Goal: Find contact information: Obtain details needed to contact an individual or organization

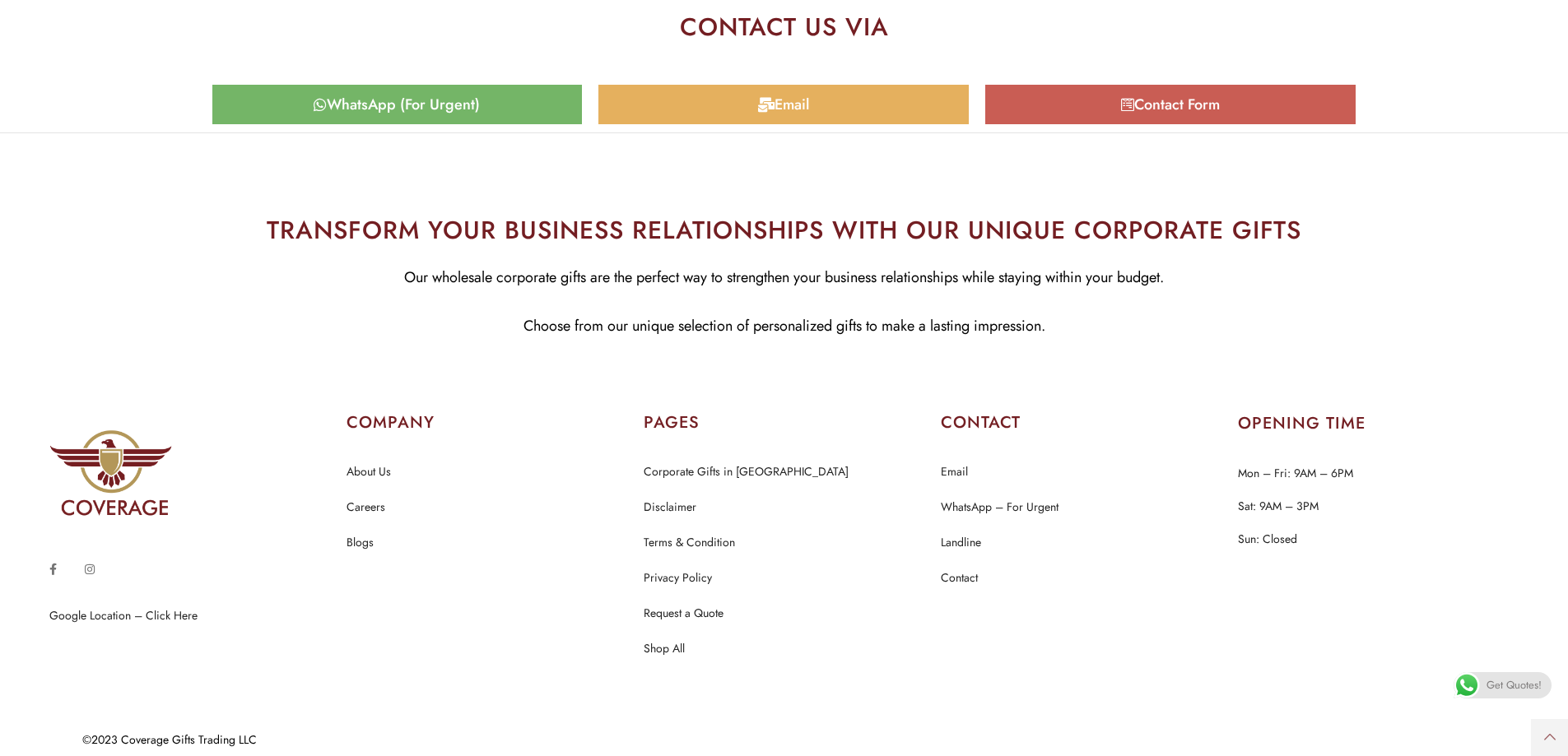
scroll to position [8136, 0]
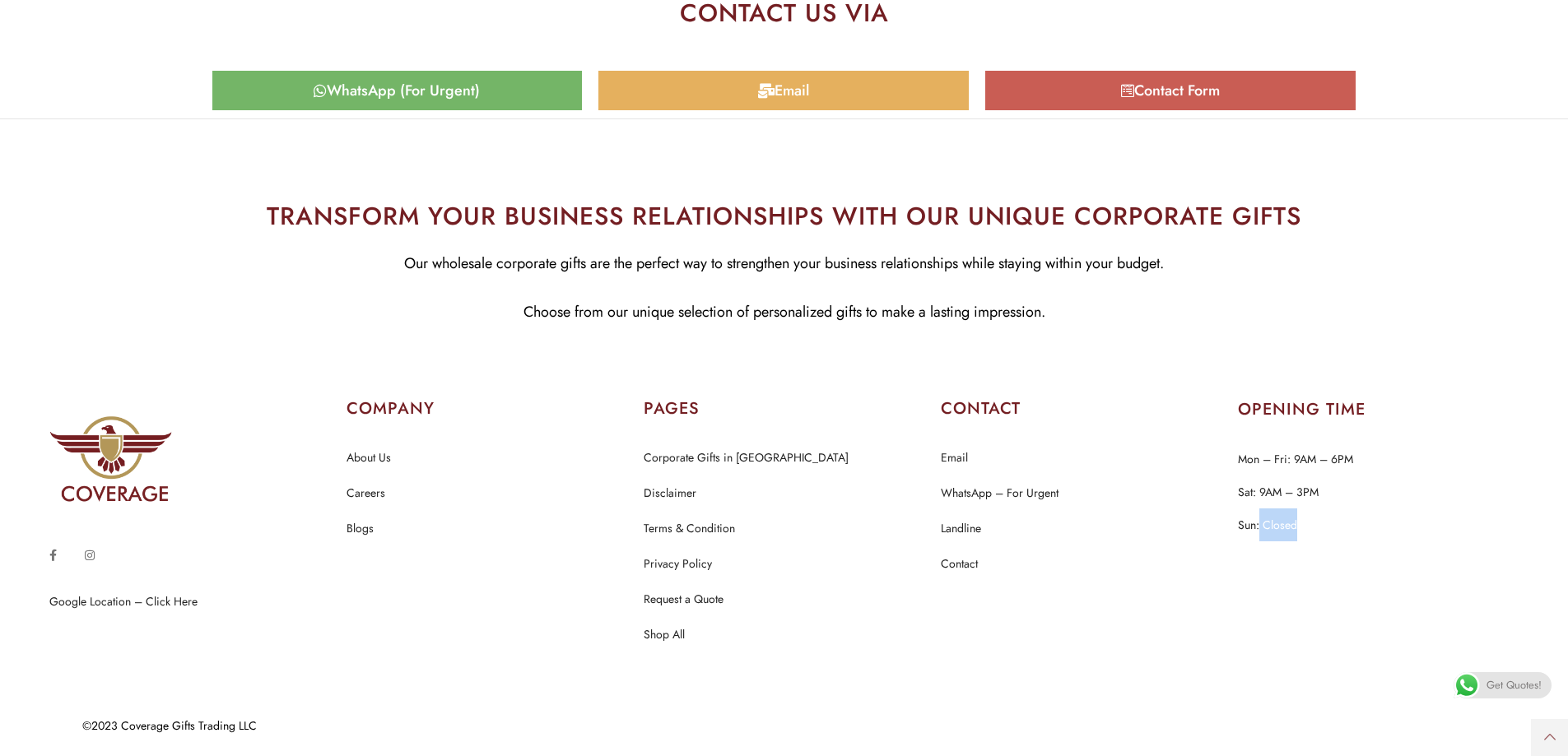
drag, startPoint x: 1285, startPoint y: 521, endPoint x: 1315, endPoint y: 521, distance: 30.0
click at [1315, 521] on p "Mon – Fri: 9AM – 6PM Sat: 9AM – 3PM Sun: Closed" at bounding box center [1378, 492] width 281 height 99
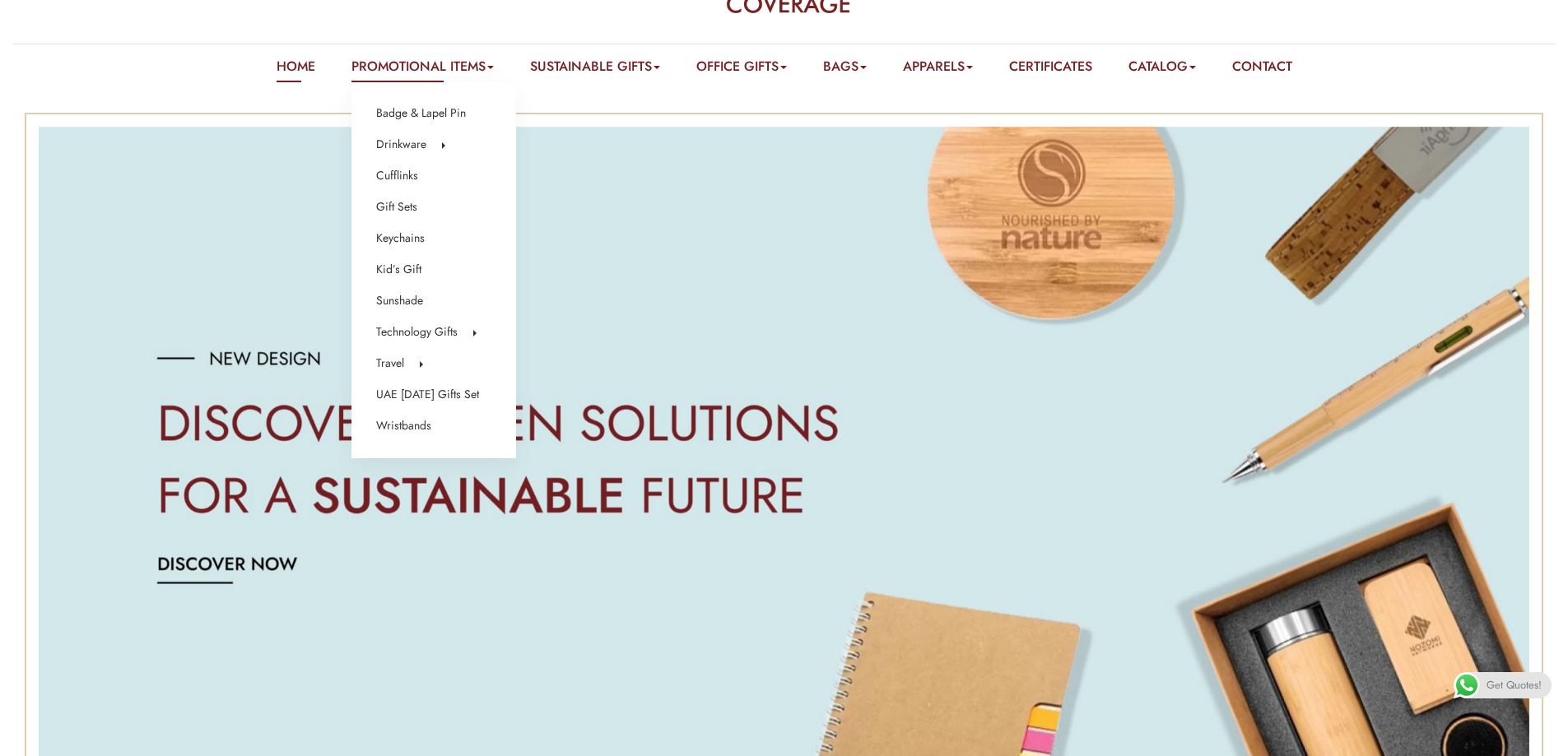
scroll to position [0, 0]
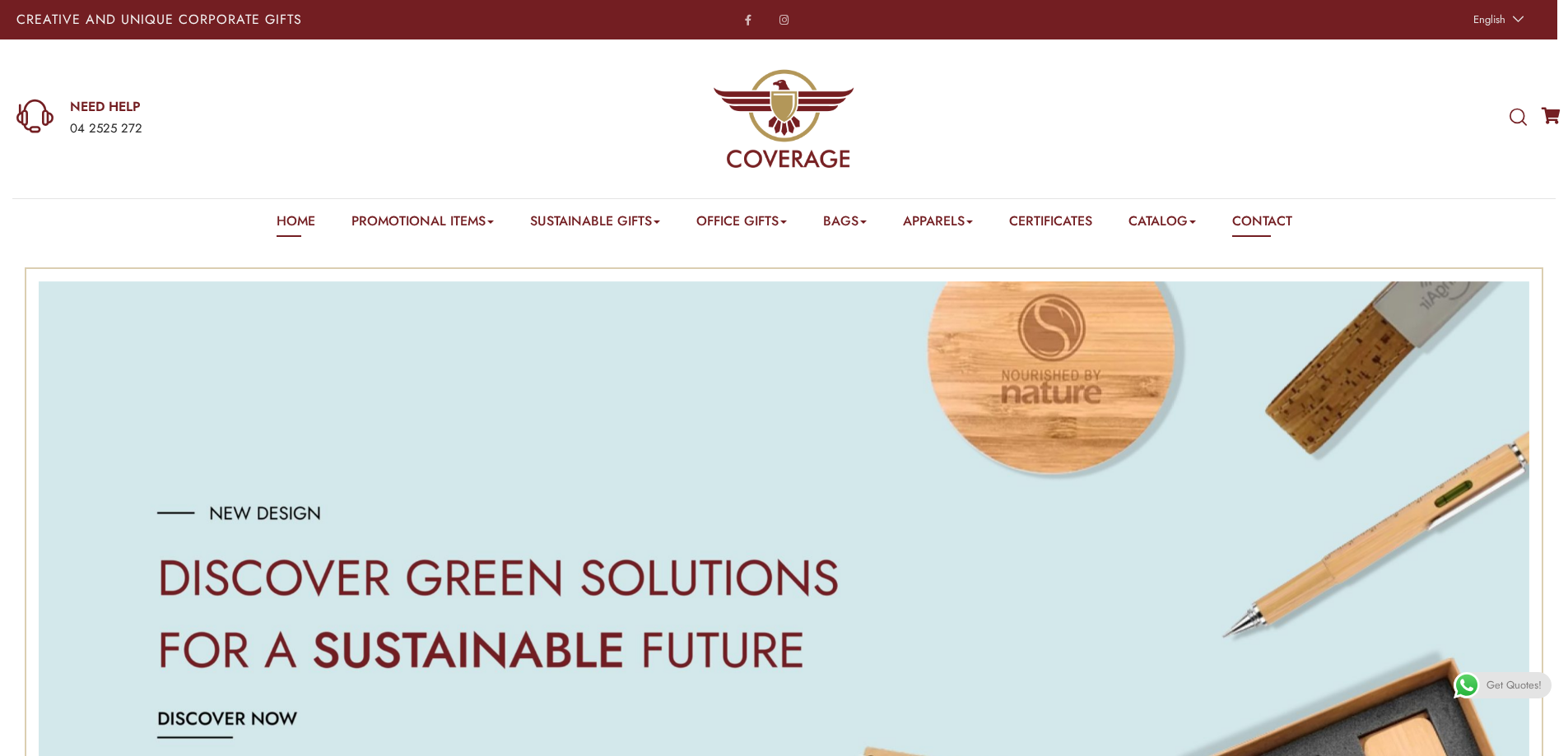
click at [1280, 214] on link "Contact" at bounding box center [1263, 225] width 61 height 26
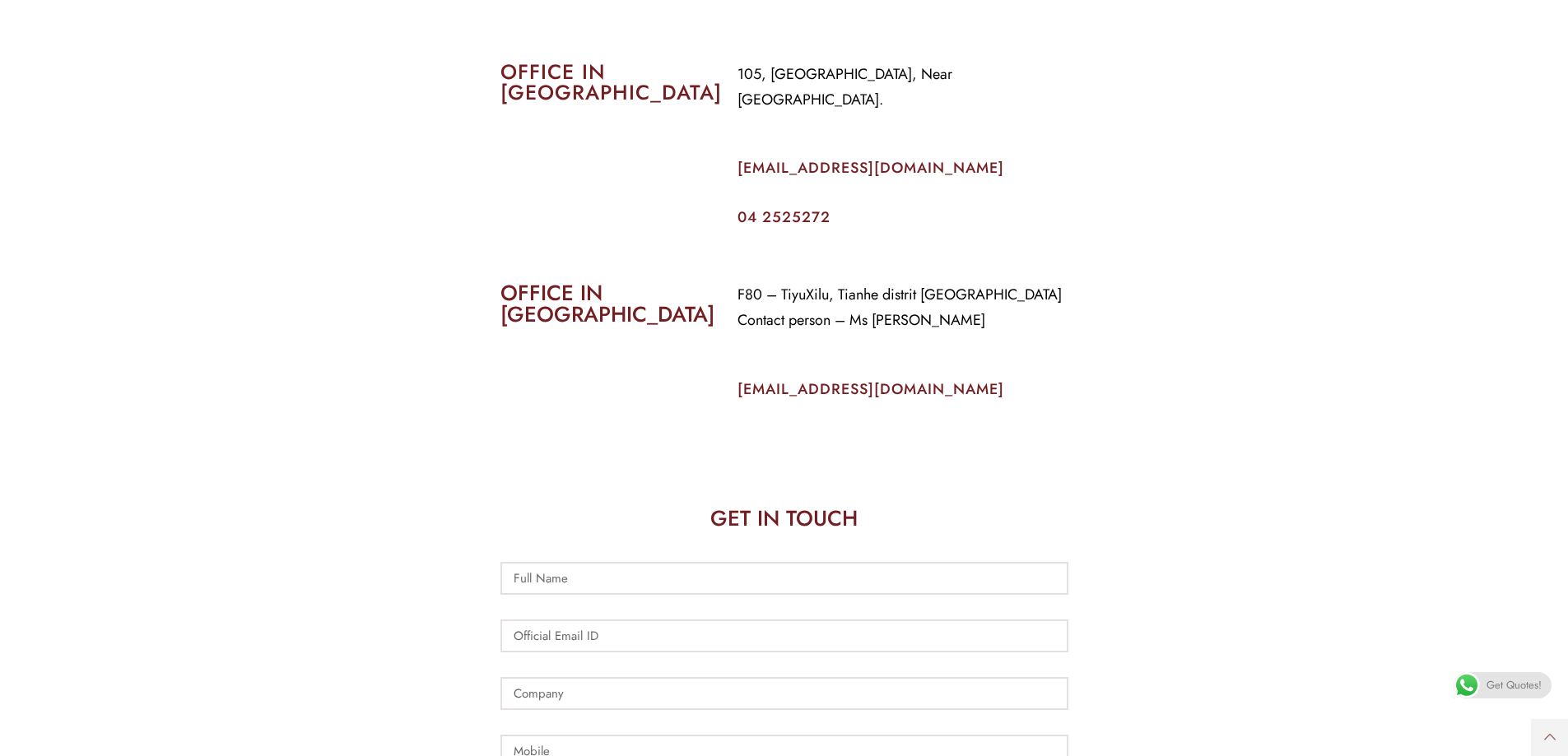
scroll to position [823, 0]
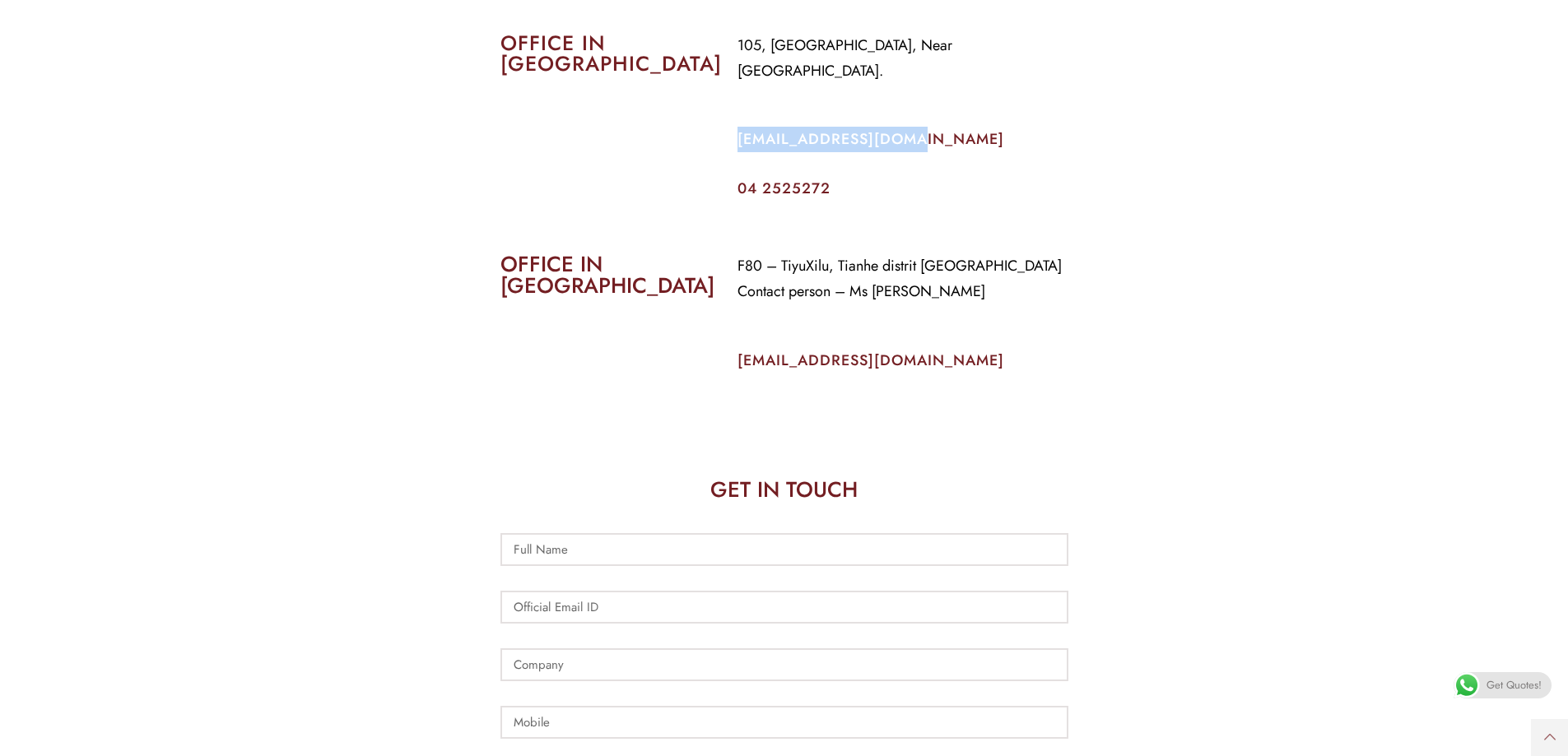
drag, startPoint x: 878, startPoint y: 119, endPoint x: 728, endPoint y: 125, distance: 150.1
click at [728, 125] on div "105, Al Faraidooni Building, Near Al Jadeed Bakery. info@coverageuae.com 04 252…" at bounding box center [903, 115] width 356 height 189
copy link "info@coverageuae.com"
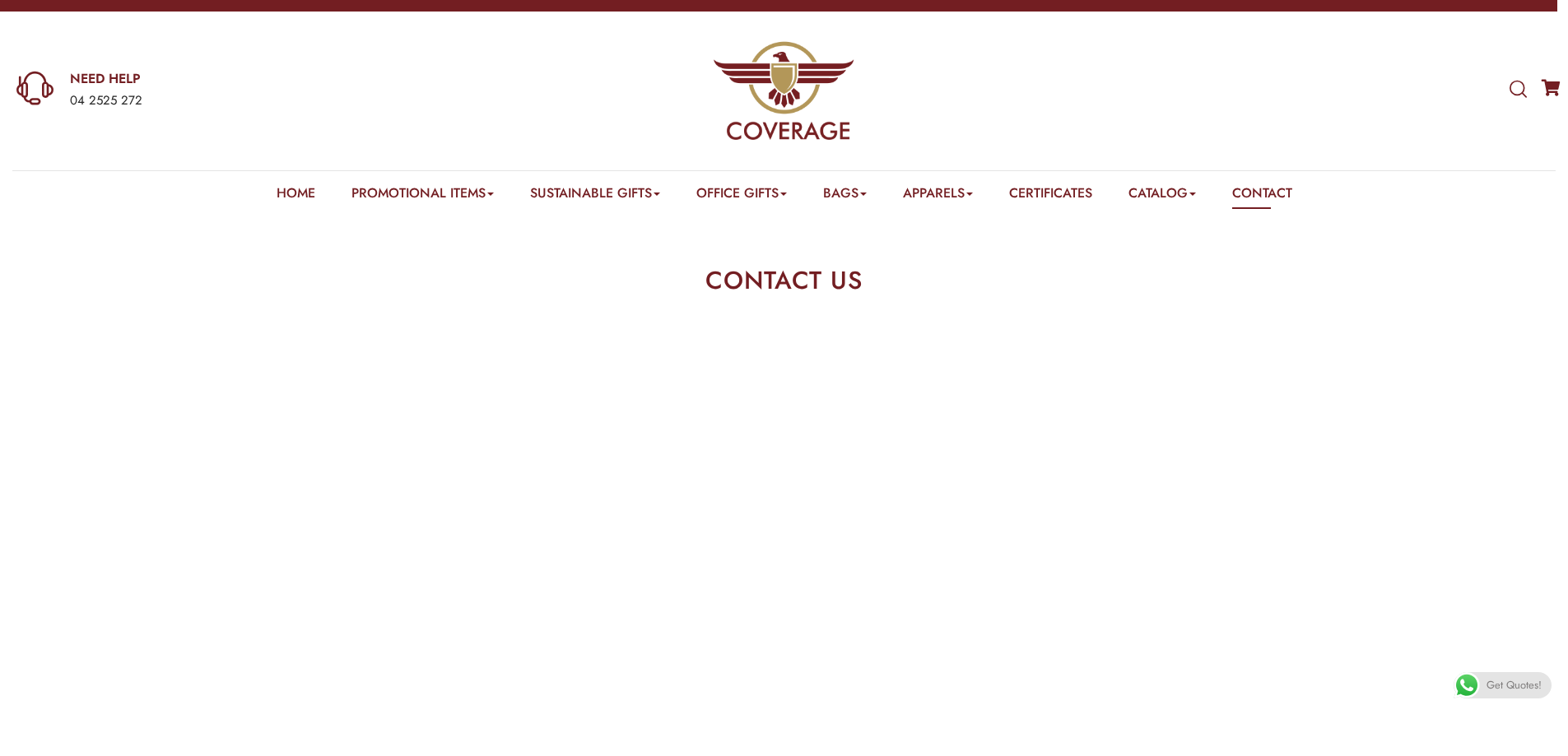
scroll to position [0, 0]
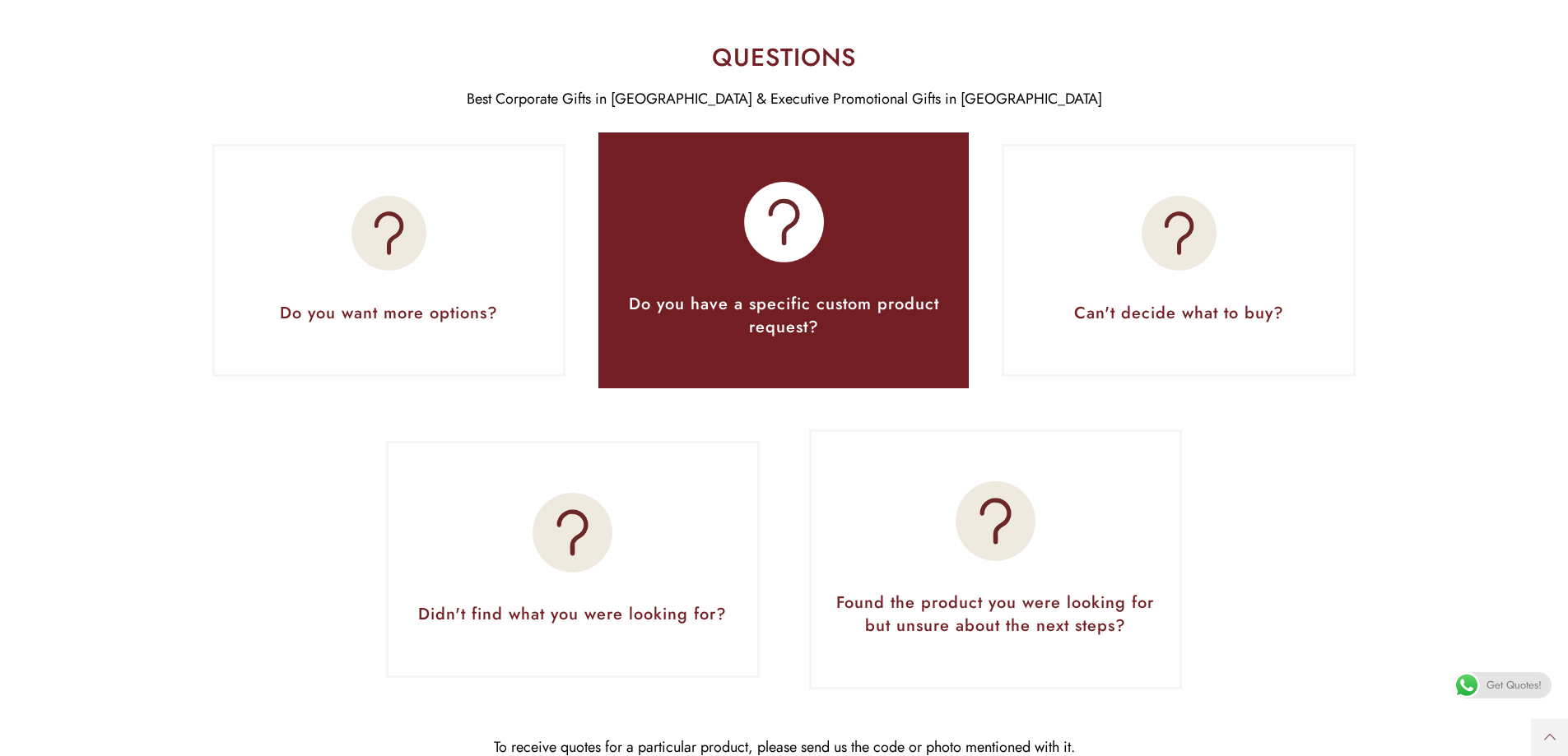
scroll to position [7156, 0]
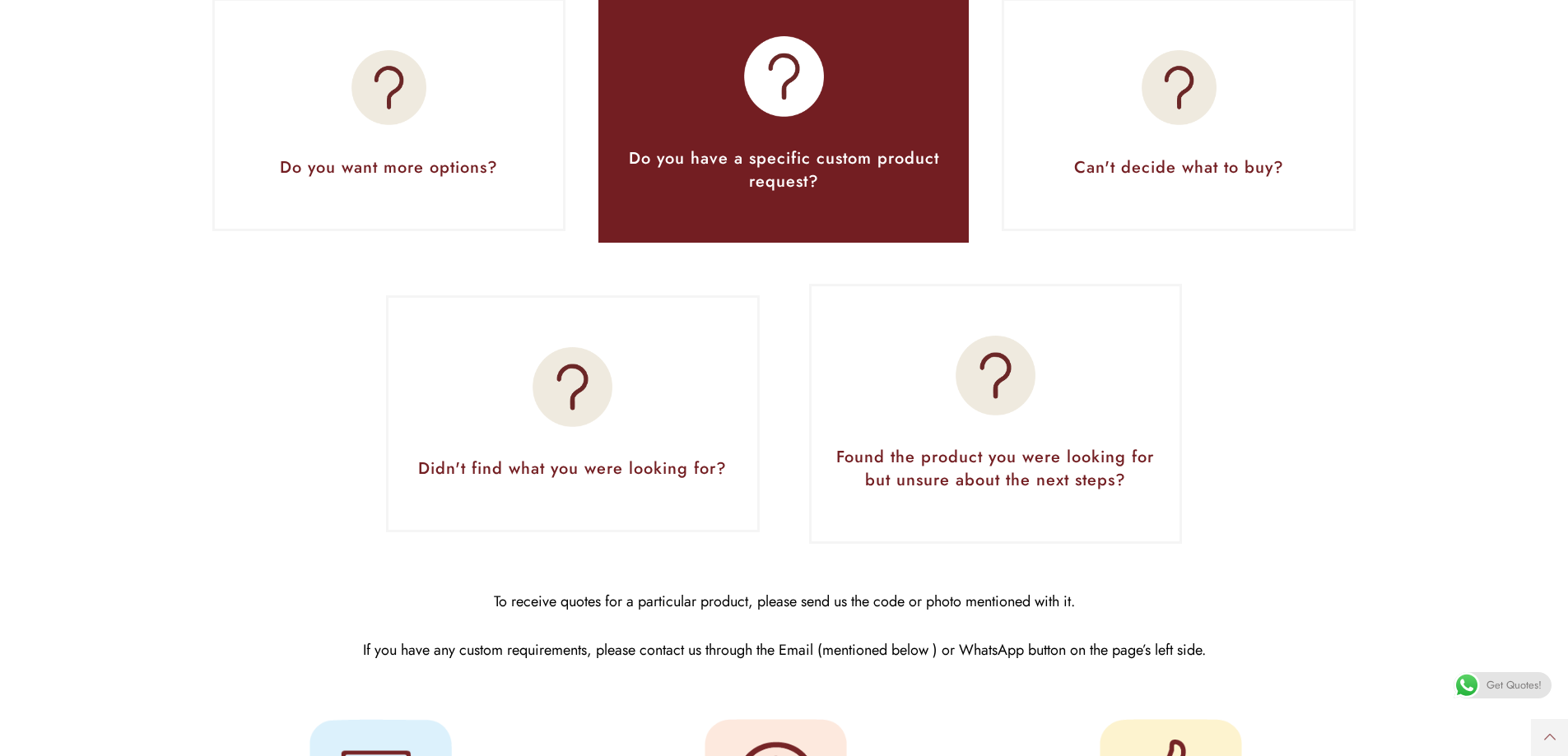
click at [1503, 674] on span "Get Quotes!" at bounding box center [1514, 685] width 55 height 27
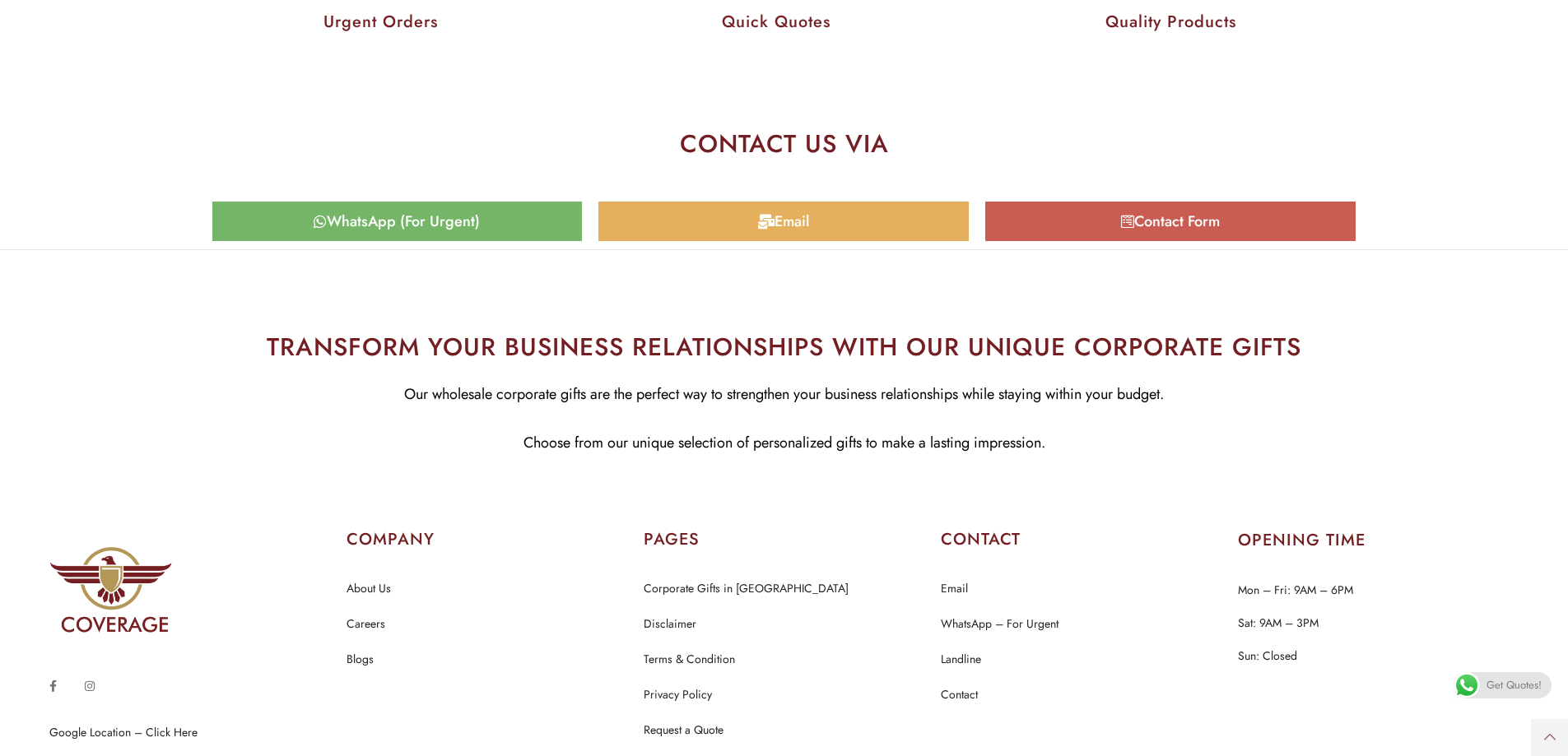
scroll to position [8136, 0]
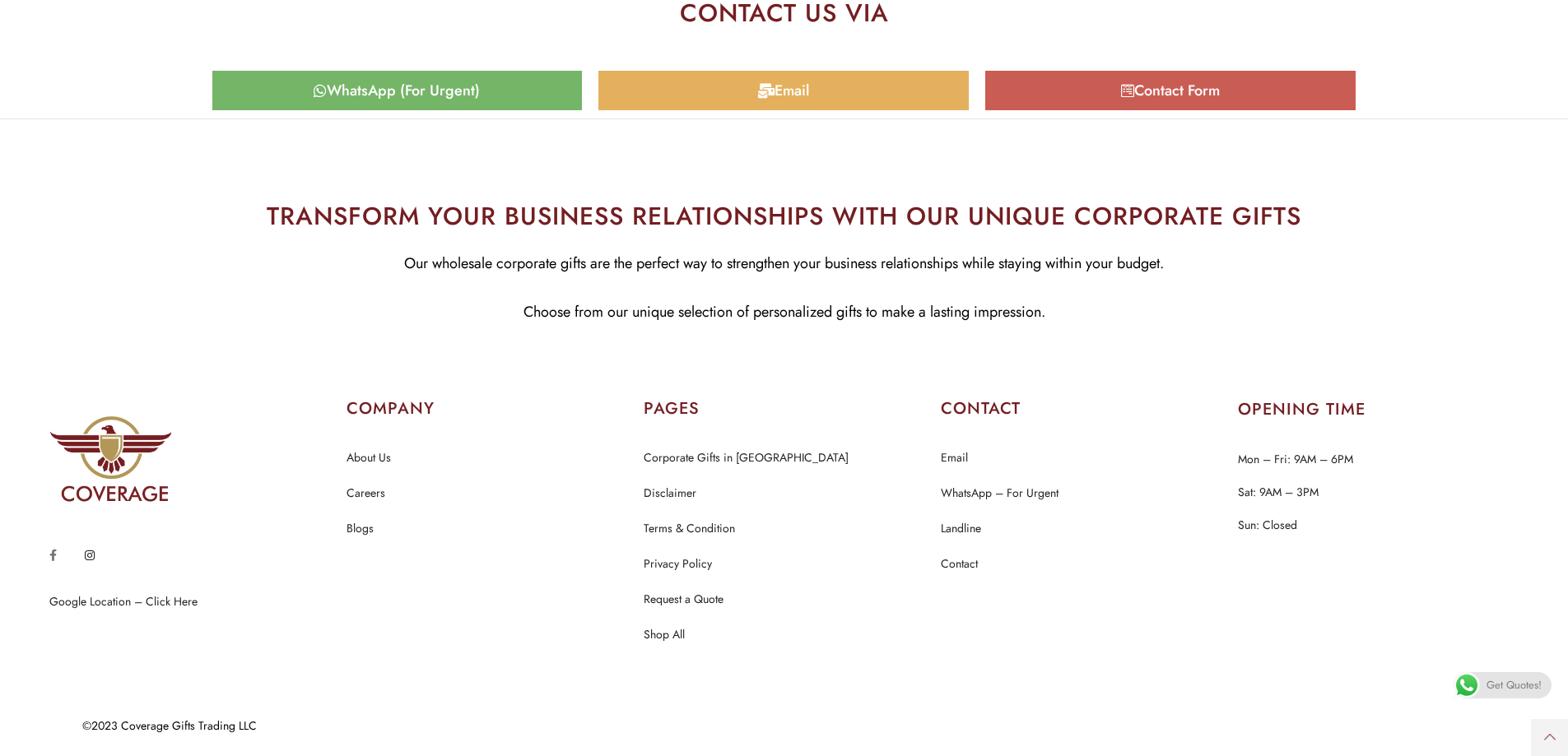
click at [87, 557] on icon at bounding box center [89, 555] width 10 height 12
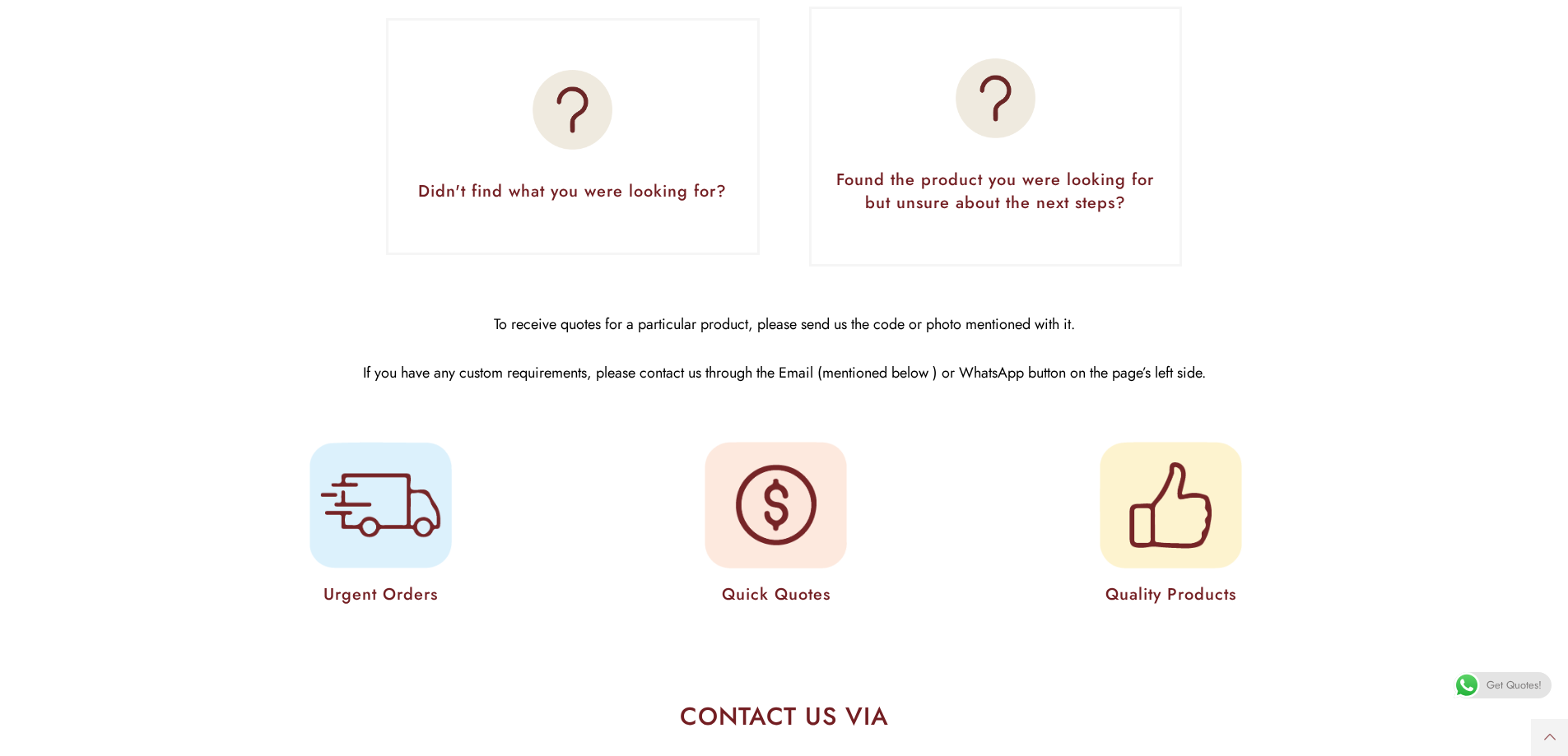
scroll to position [8136, 0]
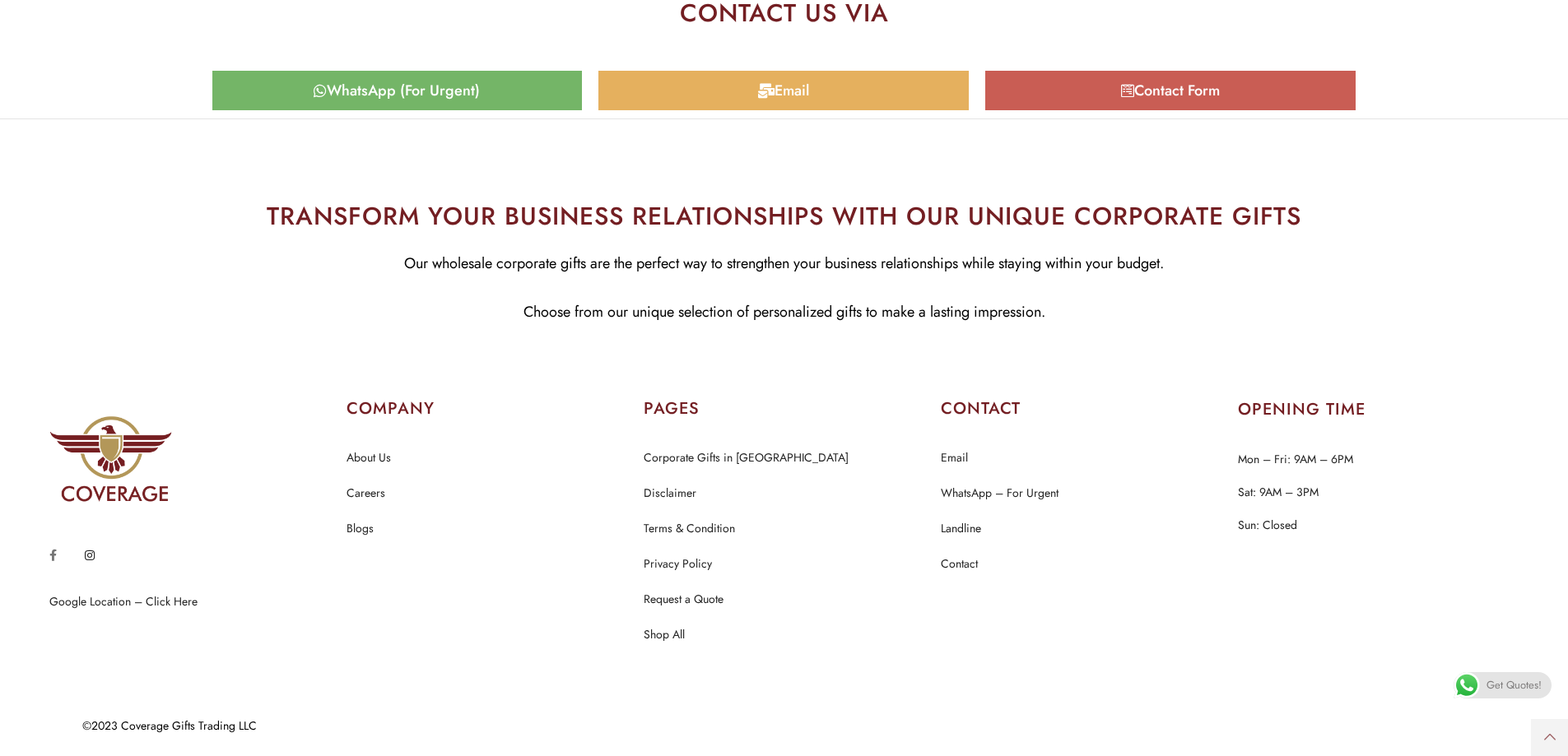
click at [90, 552] on icon at bounding box center [89, 555] width 10 height 12
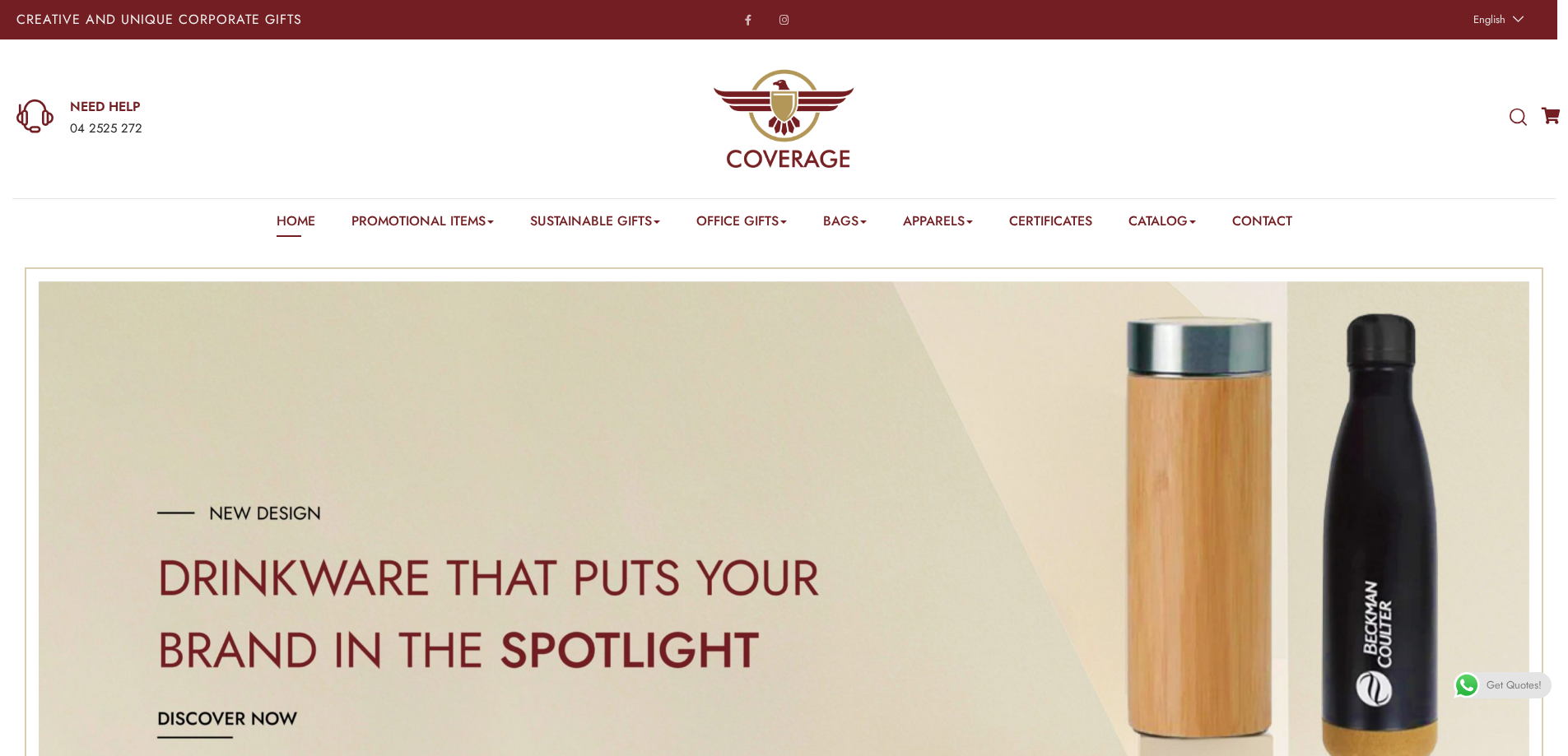
click at [766, 161] on img at bounding box center [783, 118] width 141 height 141
click at [0, 0] on e-page-transition at bounding box center [0, 0] width 0 height 0
click at [1213, 269] on link "2025 Catalog – Coverage" at bounding box center [1219, 268] width 130 height 21
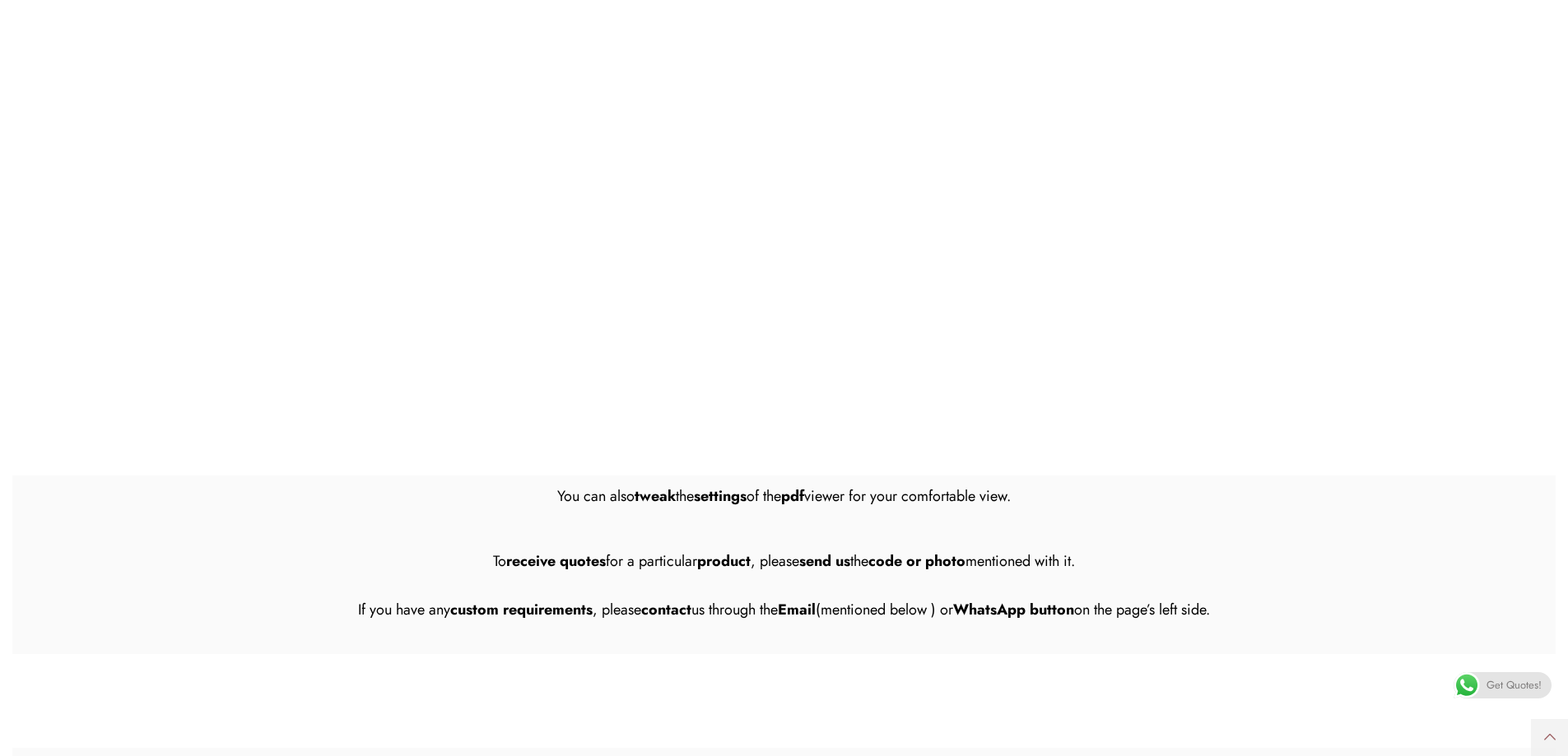
scroll to position [329, 0]
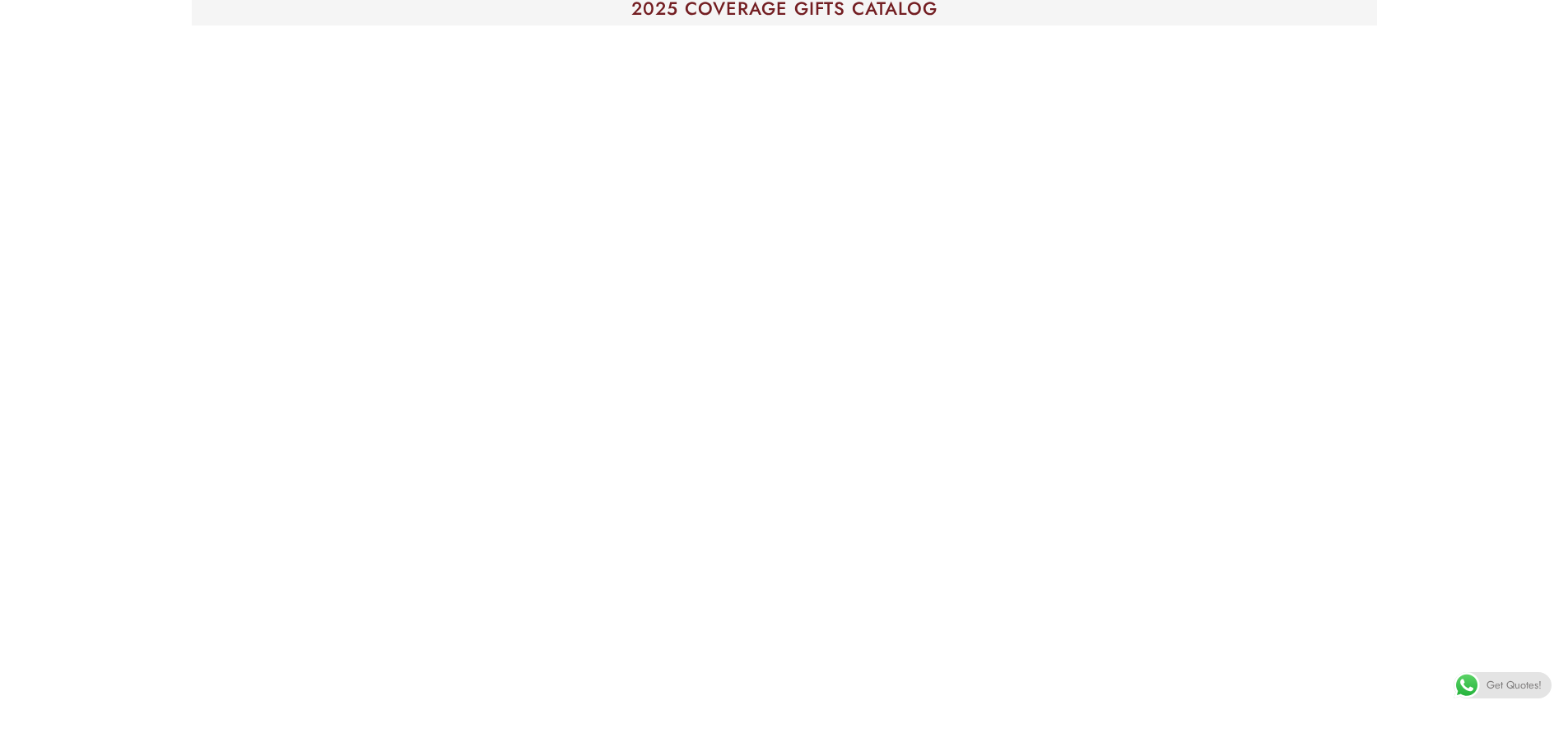
click at [1336, 333] on e-page-transition at bounding box center [784, 378] width 1568 height 756
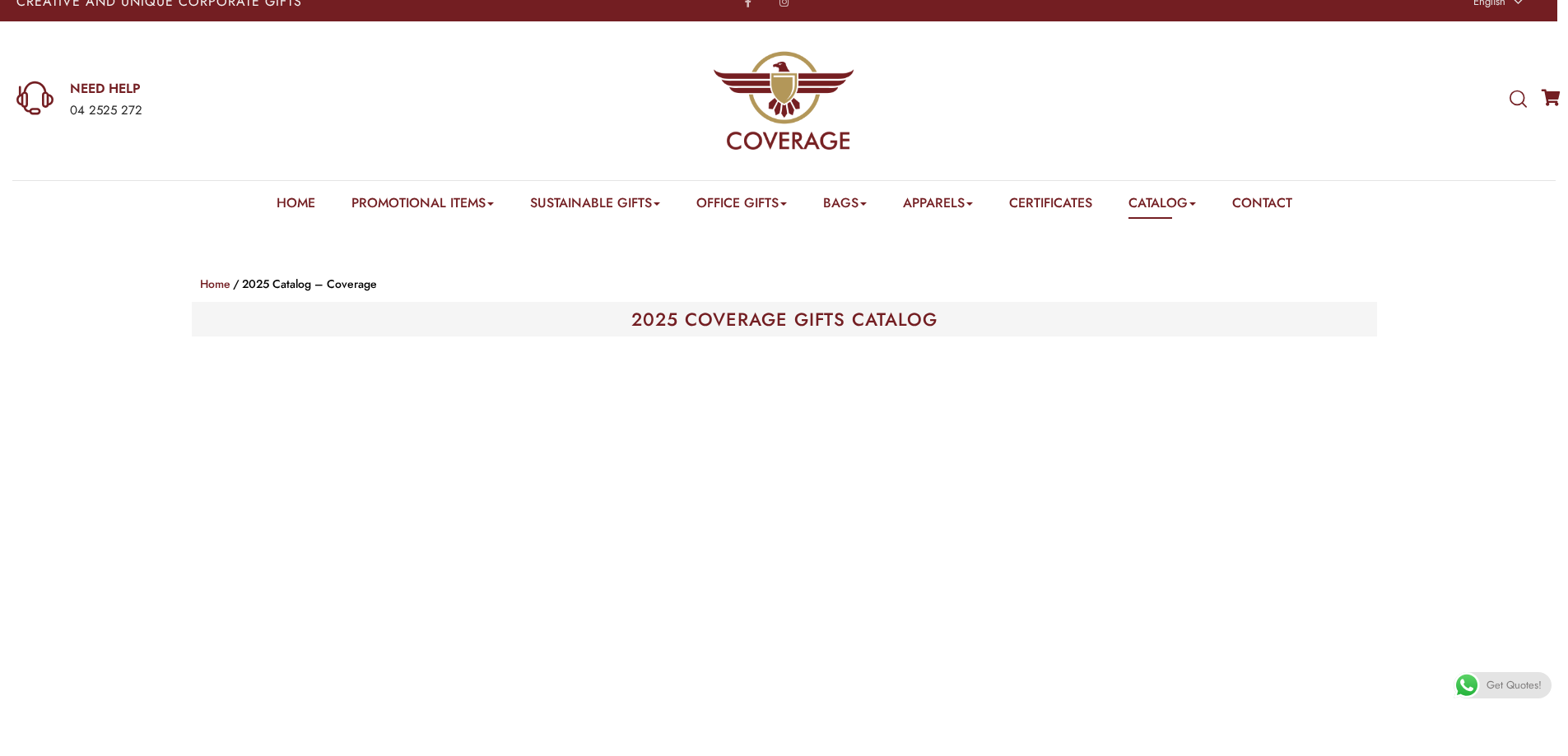
scroll to position [0, 0]
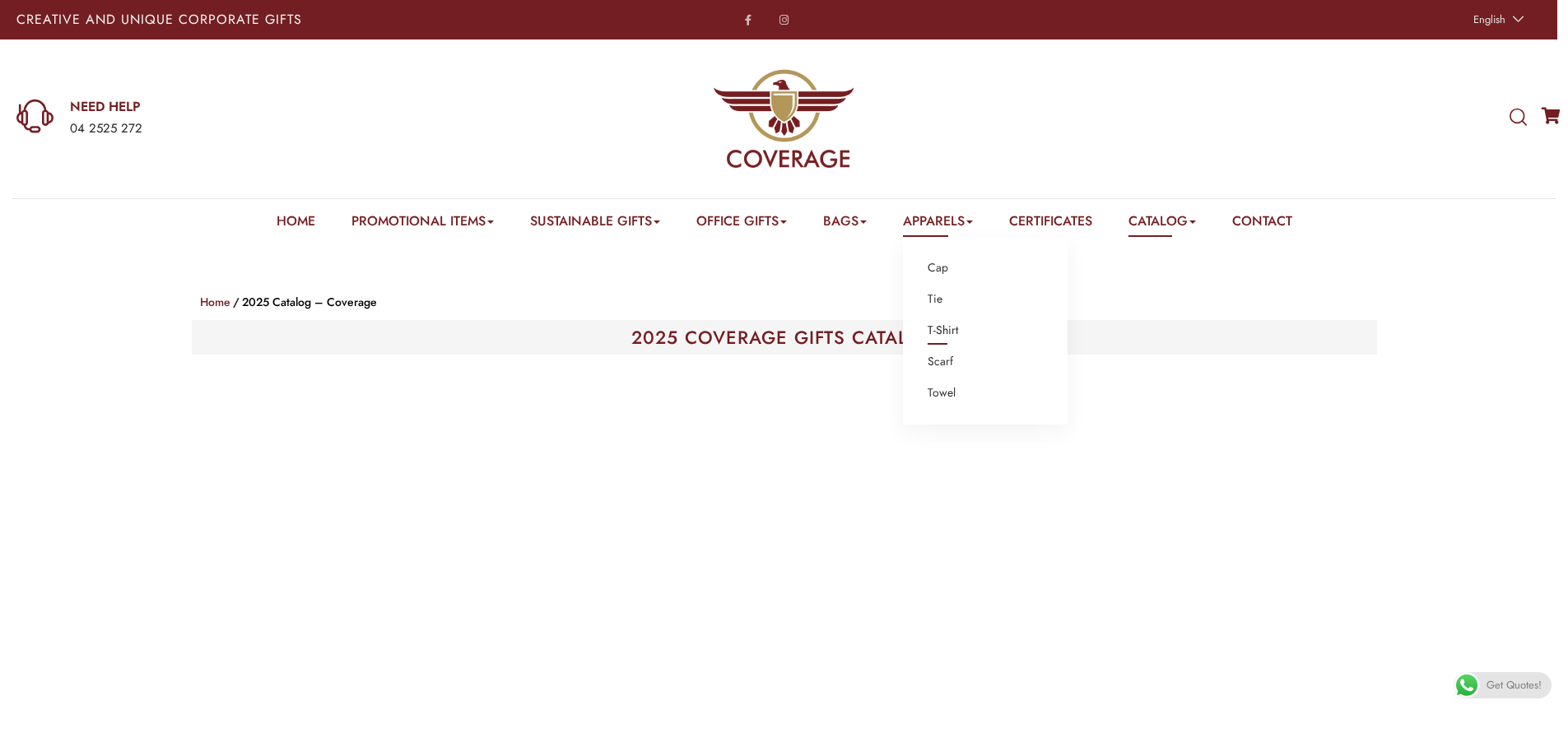
click at [943, 327] on link "T-Shirt" at bounding box center [943, 330] width 30 height 21
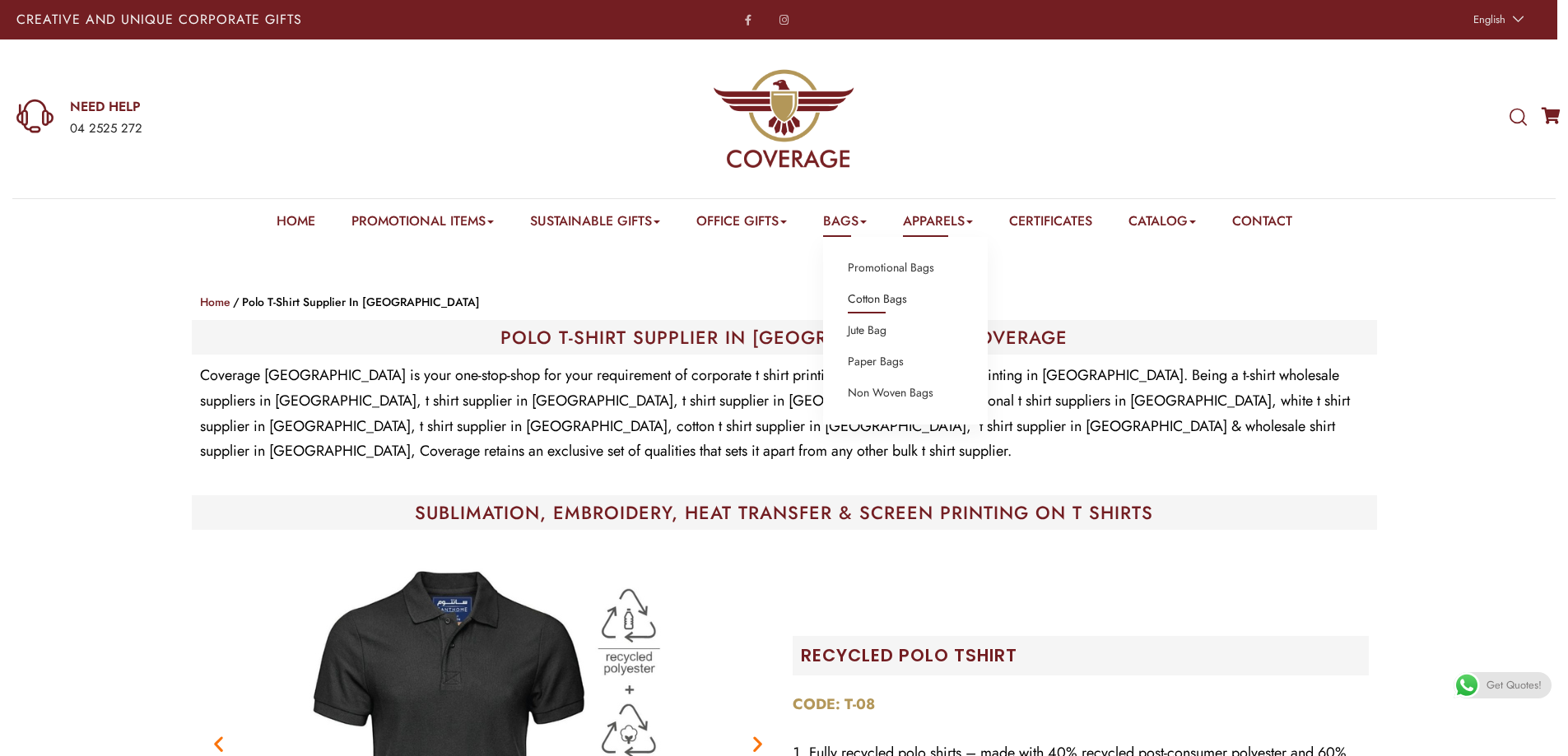
click at [885, 301] on link "Cotton Bags" at bounding box center [878, 299] width 60 height 21
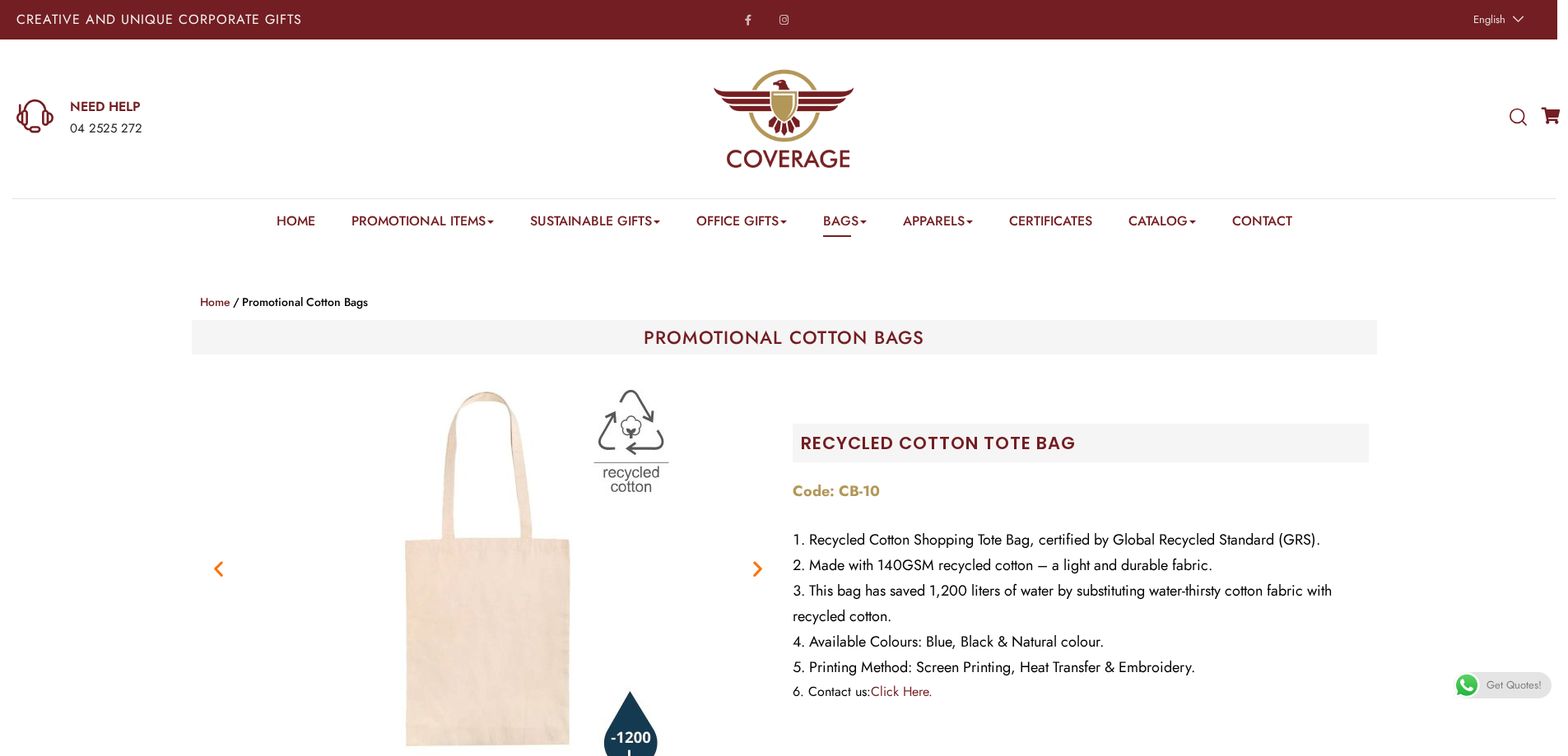
click at [848, 269] on img at bounding box center [783, 378] width 360 height 216
click at [872, 221] on ul "Home Promotional Items Badge & Lapel Pin Drinkware Bottles Mugs Cufflinks Gift …" at bounding box center [785, 225] width 1016 height 26
click at [867, 221] on b at bounding box center [863, 223] width 6 height 4
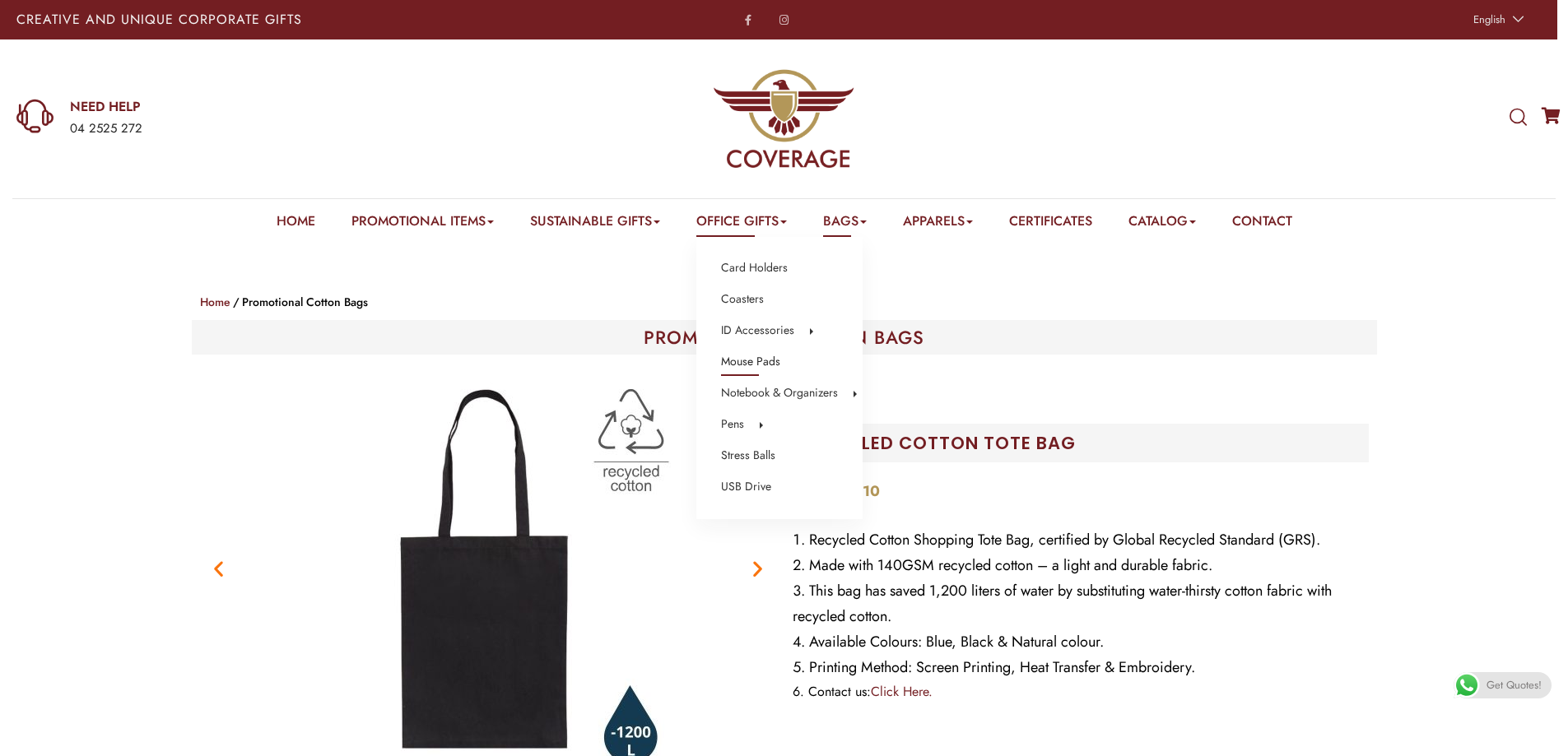
click at [769, 364] on link "Mouse Pads" at bounding box center [750, 361] width 60 height 21
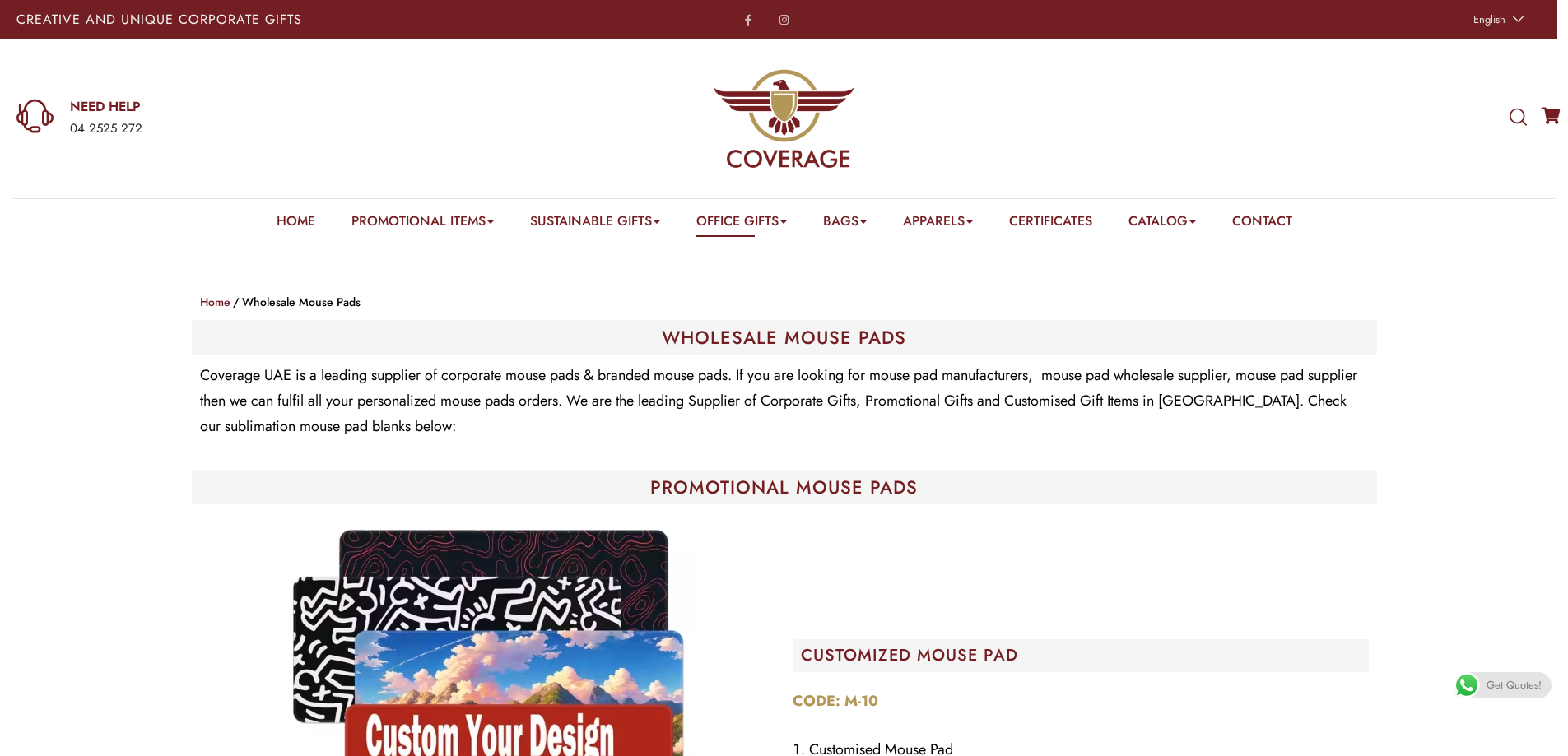
click at [196, 306] on div "Shop Home Wholesale Mouse Pads" at bounding box center [784, 301] width 1186 height 36
click at [212, 301] on link "Home" at bounding box center [215, 301] width 30 height 16
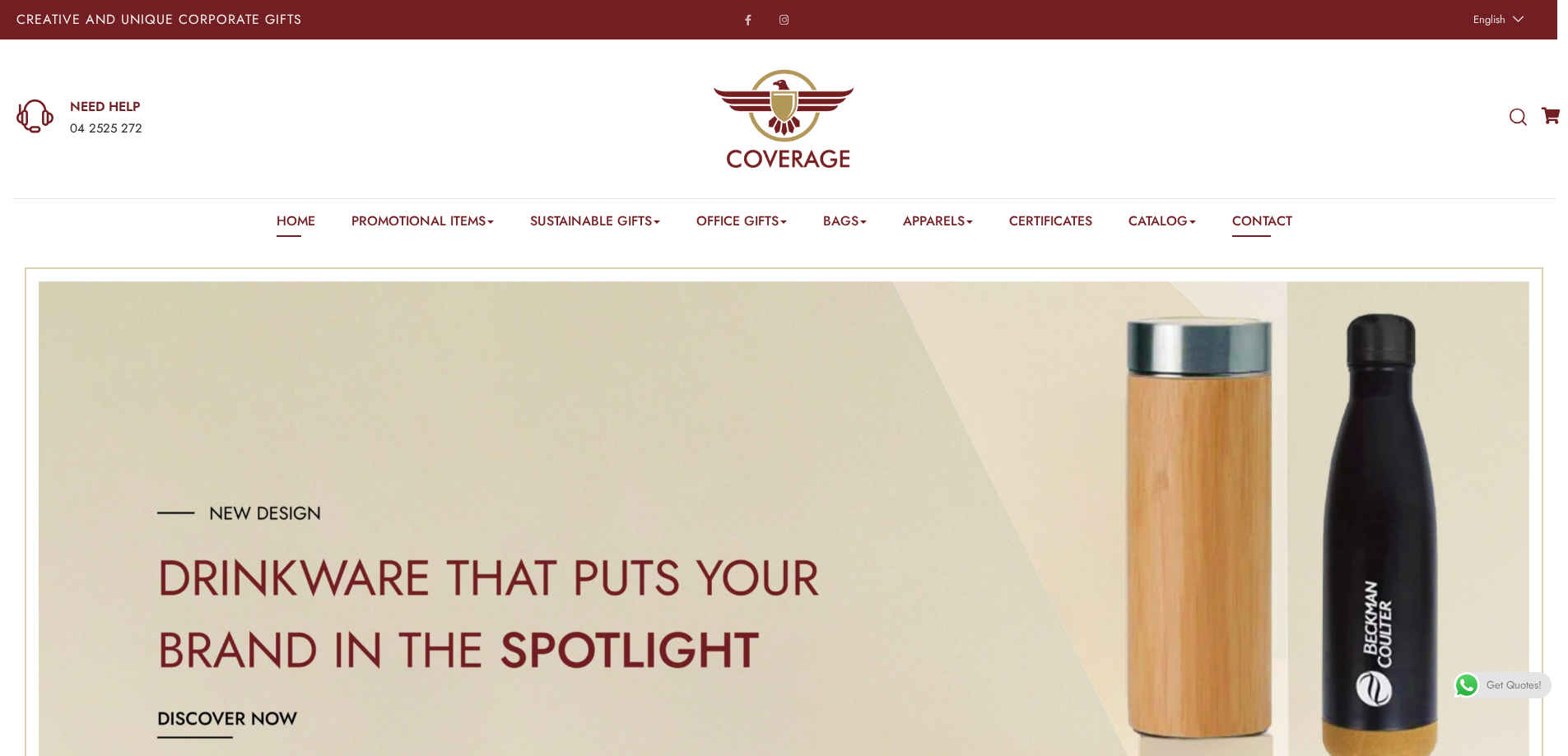
click at [1307, 221] on div "Home Promotional Items Badge & Lapel Pin Drinkware Bottles Mugs Cufflinks Gift …" at bounding box center [784, 220] width 1568 height 44
click at [1269, 222] on link "Contact" at bounding box center [1263, 225] width 61 height 26
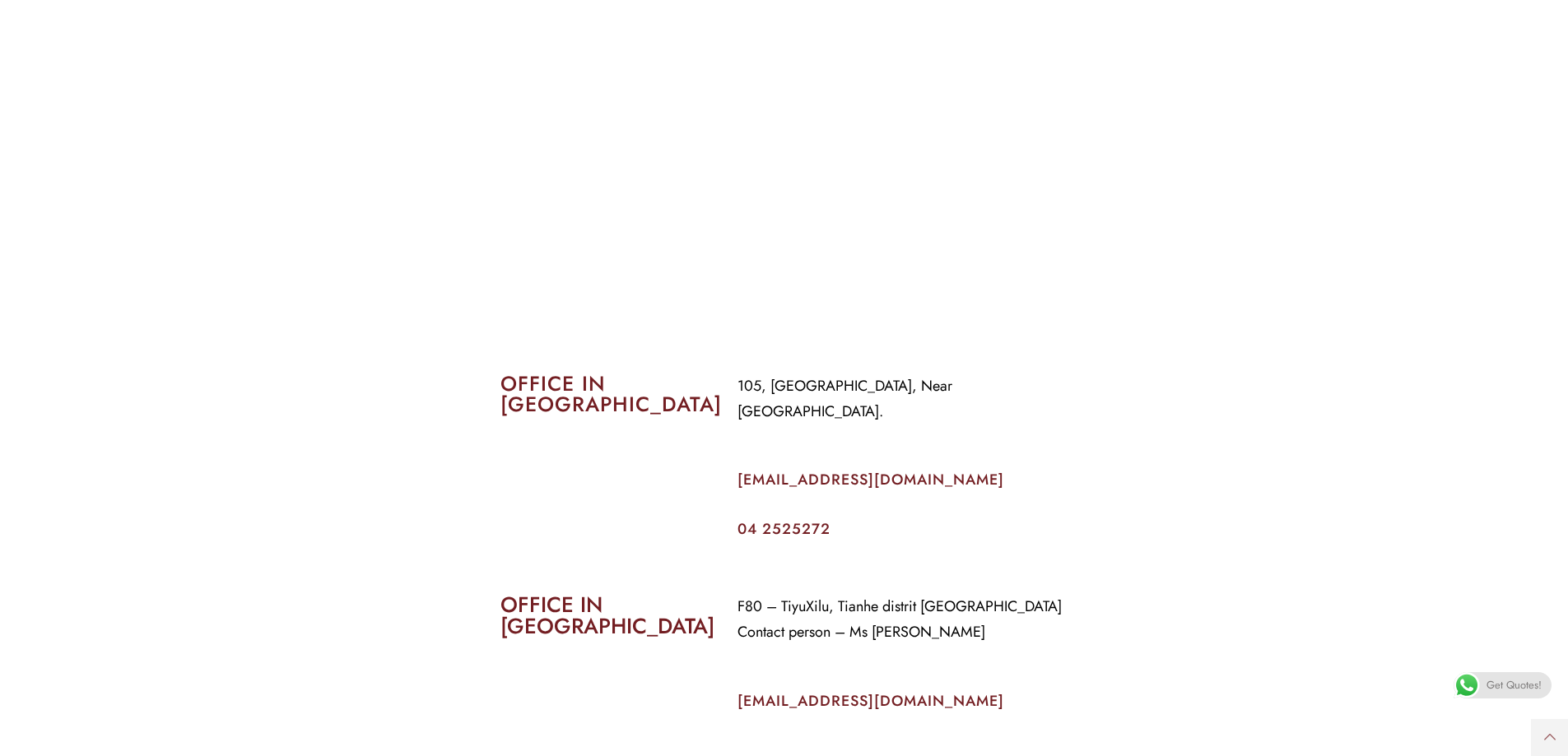
scroll to position [575, 0]
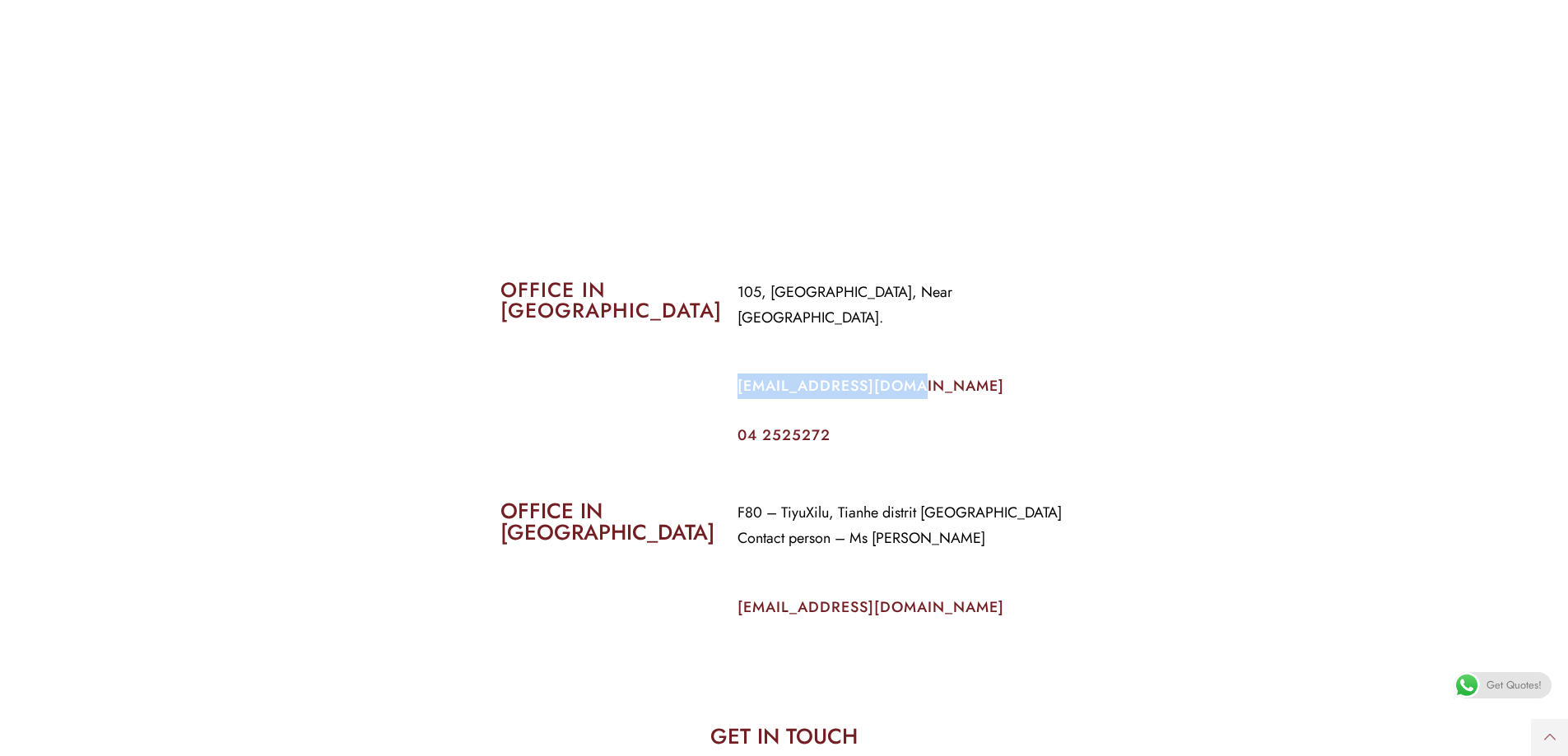
drag, startPoint x: 926, startPoint y: 358, endPoint x: 729, endPoint y: 355, distance: 197.0
click at [729, 355] on div "105, [GEOGRAPHIC_DATA], Near [GEOGRAPHIC_DATA]. [EMAIL_ADDRESS][DOMAIN_NAME] 04…" at bounding box center [903, 362] width 356 height 189
copy link "[EMAIL_ADDRESS][DOMAIN_NAME]"
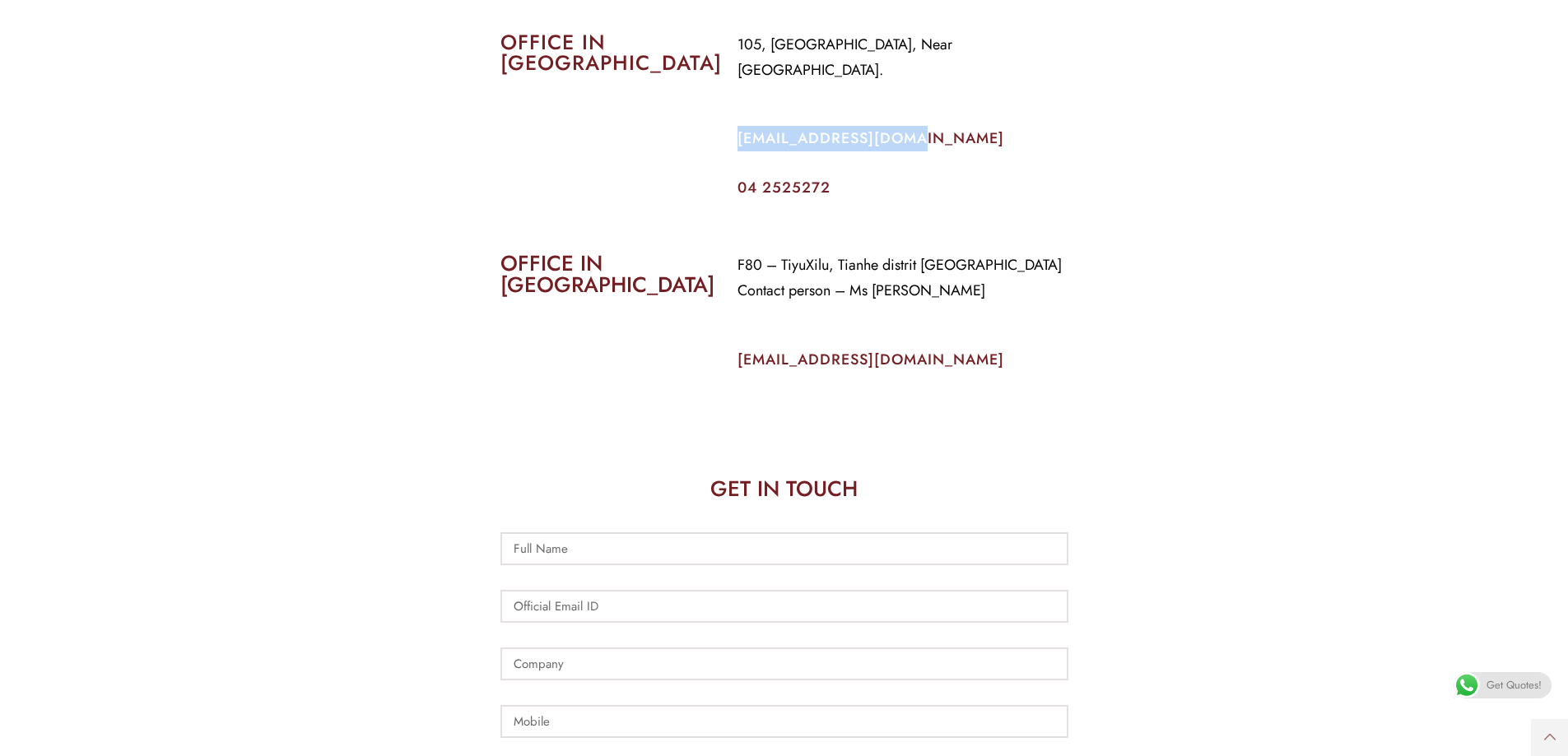
scroll to position [823, 0]
click at [870, 128] on link "[EMAIL_ADDRESS][DOMAIN_NAME]" at bounding box center [870, 138] width 267 height 21
click at [870, 128] on link "info@coverageuae.com" at bounding box center [870, 138] width 267 height 21
click at [687, 115] on div "OFFICE IN DUBAI" at bounding box center [606, 115] width 237 height 189
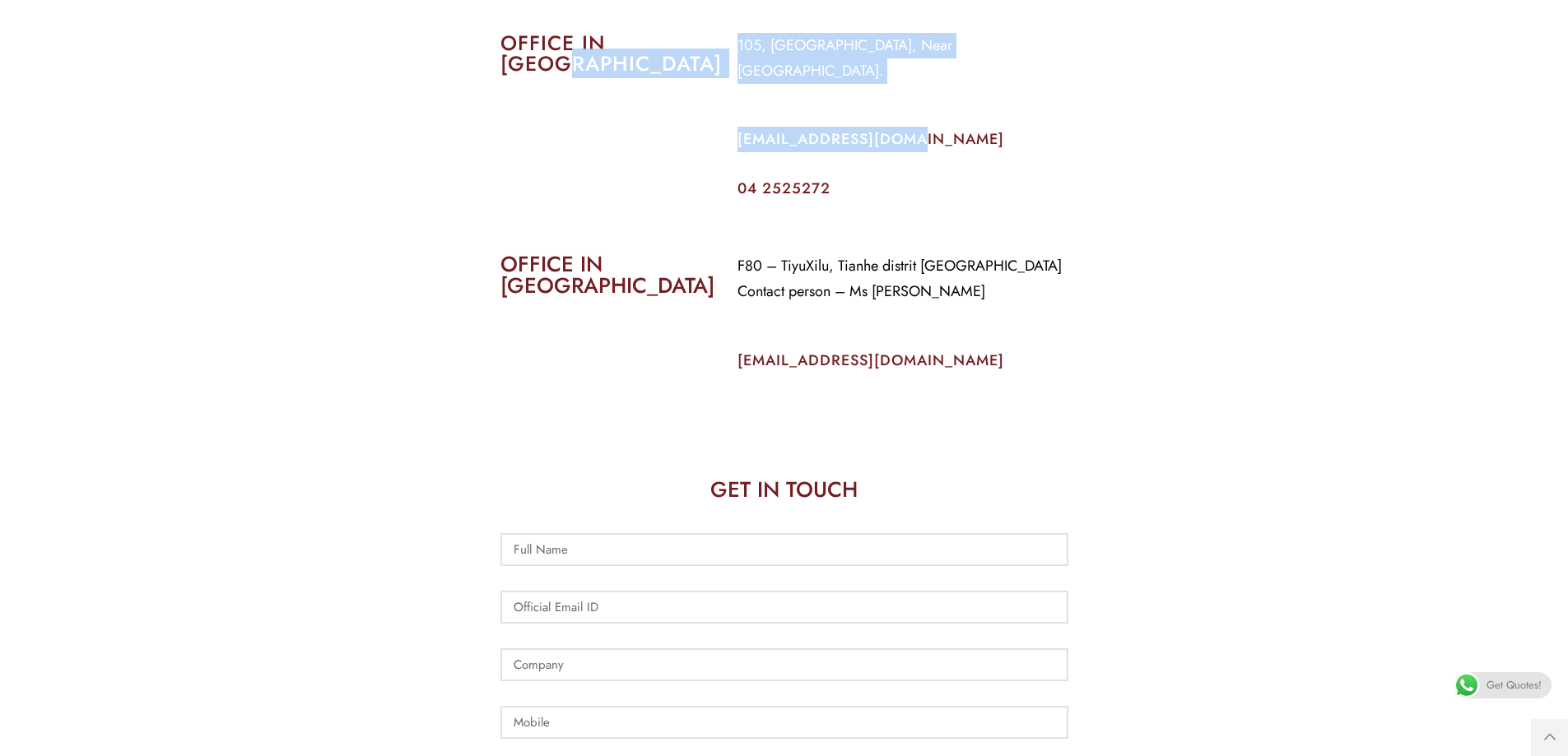
drag, startPoint x: 808, startPoint y: 109, endPoint x: 947, endPoint y: 106, distance: 139.0
click at [947, 106] on div "OFFICE IN DUBAI 105, Al Faraidooni Building, Near Al Jadeed Bakery. info@covera…" at bounding box center [784, 115] width 592 height 189
click at [942, 126] on p "info@coverageuae.com" at bounding box center [902, 139] width 331 height 26
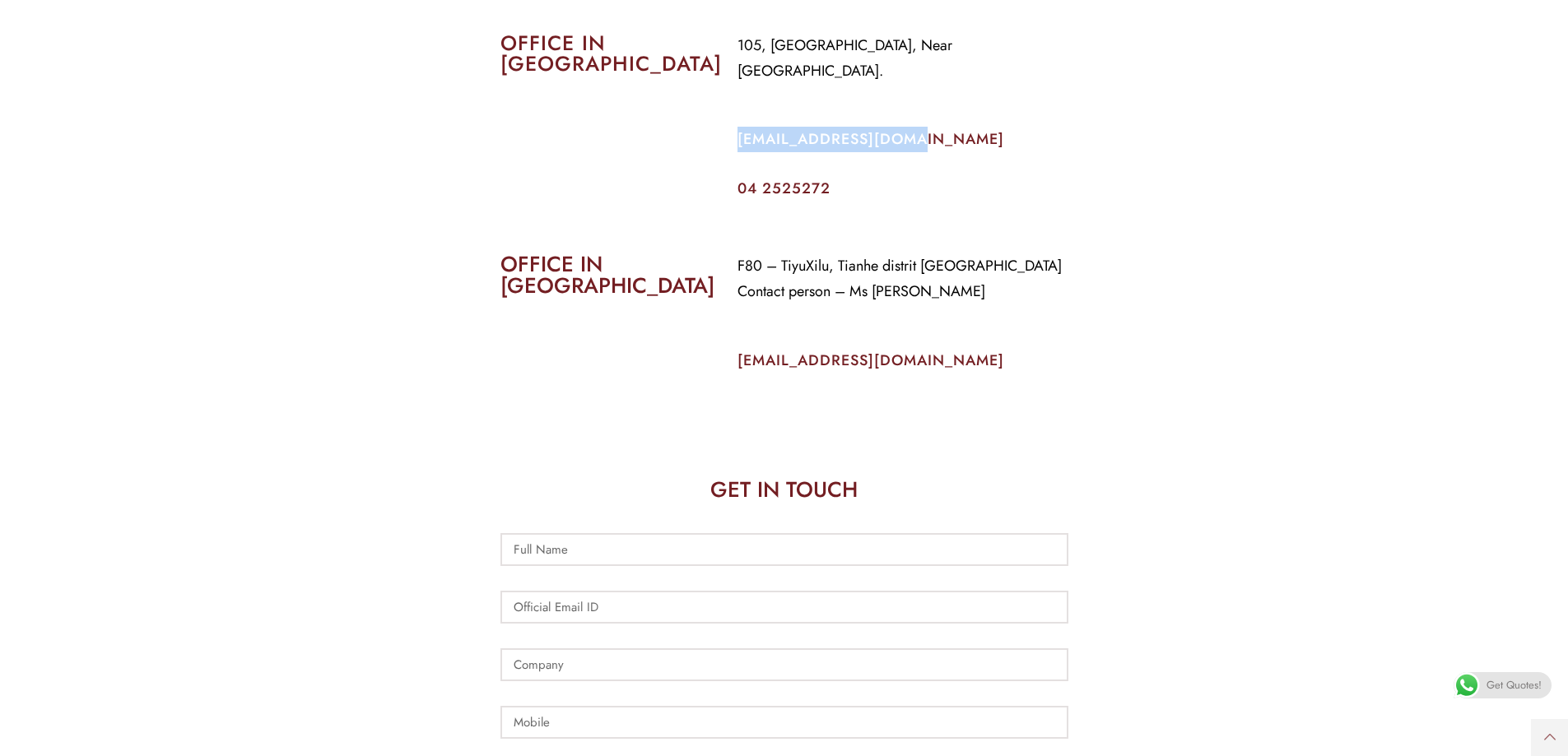
drag, startPoint x: 934, startPoint y: 115, endPoint x: 735, endPoint y: 118, distance: 199.0
click at [735, 118] on div "105, Al Faraidooni Building, Near Al Jadeed Bakery. info@coverageuae.com 04 252…" at bounding box center [903, 115] width 356 height 189
copy link "info@coverageuae.com"
